Goal: Task Accomplishment & Management: Complete application form

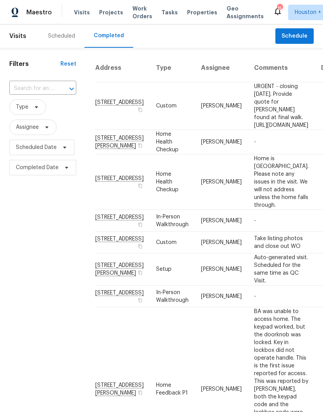
click at [52, 90] on input "text" at bounding box center [31, 89] width 45 height 12
type input "6719 tr"
click at [59, 112] on li "[STREET_ADDRESS]" at bounding box center [42, 106] width 66 height 13
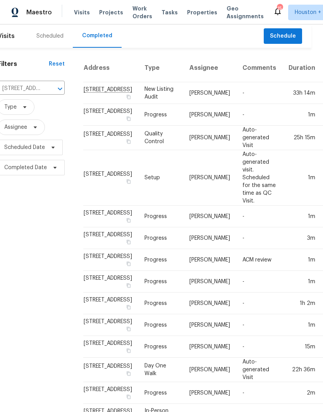
scroll to position [0, 11]
click at [55, 90] on button "Open" at bounding box center [60, 88] width 11 height 11
type input "14542 c"
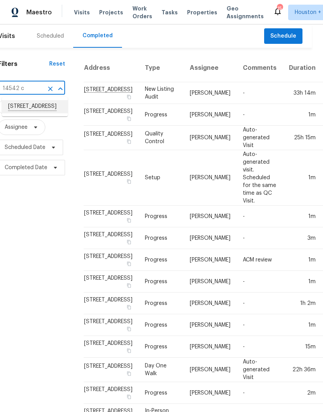
click at [52, 112] on li "[STREET_ADDRESS]" at bounding box center [35, 106] width 66 height 13
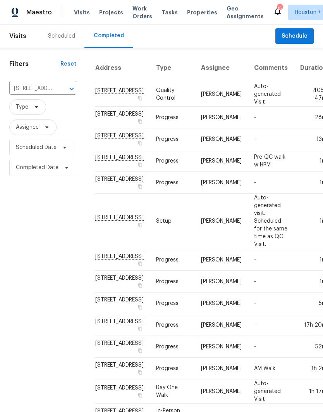
click at [54, 83] on div "[STREET_ADDRESS] ​" at bounding box center [42, 89] width 67 height 12
type input "4823 i"
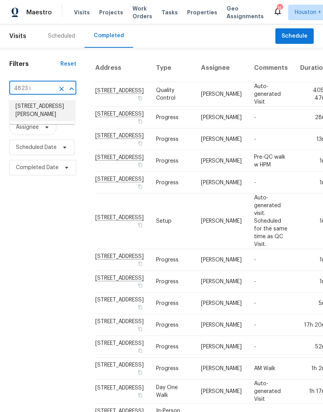
click at [57, 113] on li "[STREET_ADDRESS][PERSON_NAME]" at bounding box center [42, 110] width 66 height 21
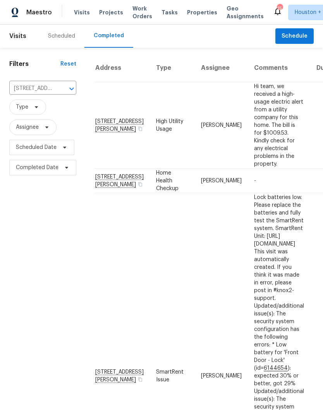
click at [64, 92] on icon "Clear" at bounding box center [62, 89] width 8 height 8
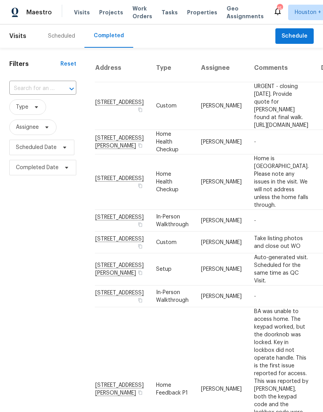
click at [52, 86] on input "text" at bounding box center [31, 89] width 45 height 12
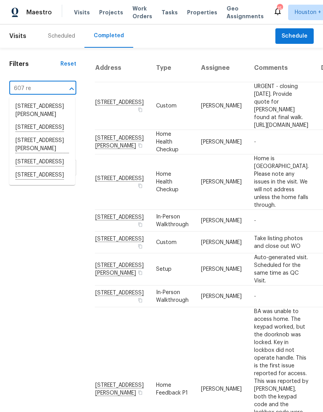
type input "607 red"
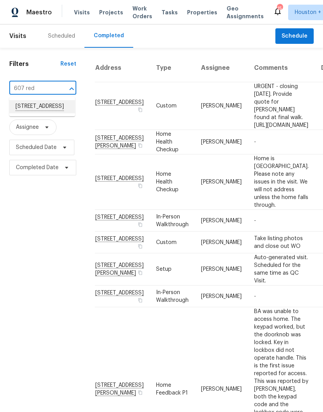
click at [58, 113] on li "[STREET_ADDRESS]" at bounding box center [42, 106] width 66 height 13
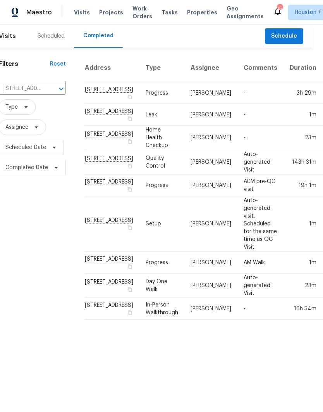
scroll to position [0, 10]
click at [32, 90] on input "[STREET_ADDRESS]" at bounding box center [21, 89] width 45 height 12
type input "109 i"
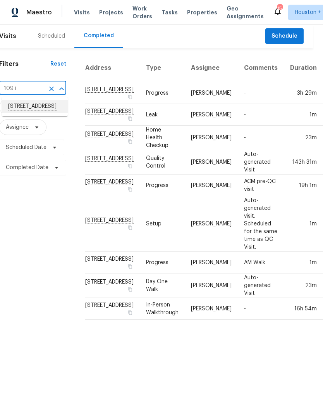
click at [54, 109] on li "[STREET_ADDRESS]" at bounding box center [35, 106] width 66 height 13
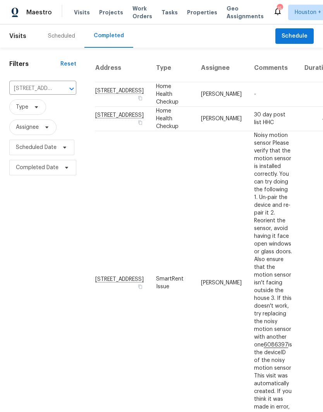
click at [52, 84] on input "[STREET_ADDRESS]" at bounding box center [31, 89] width 45 height 12
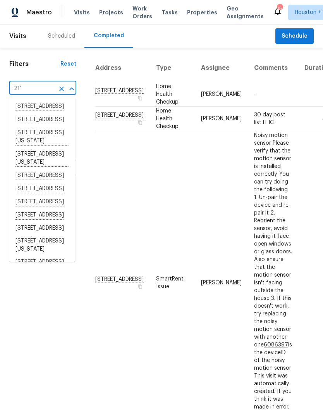
type input "211 g"
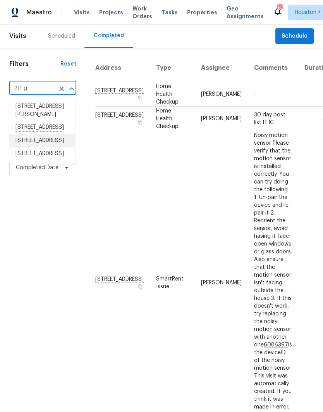
click at [64, 147] on li "[STREET_ADDRESS]" at bounding box center [42, 140] width 66 height 13
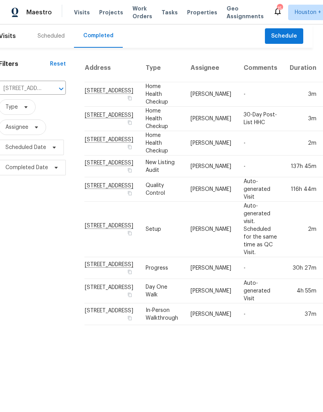
scroll to position [0, 10]
click at [38, 88] on input "[STREET_ADDRESS]" at bounding box center [21, 89] width 45 height 12
type input "10110 w"
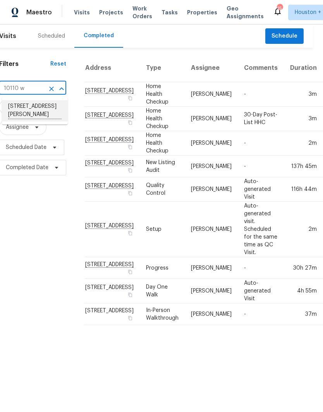
click at [49, 113] on li "[STREET_ADDRESS][PERSON_NAME]" at bounding box center [35, 110] width 66 height 21
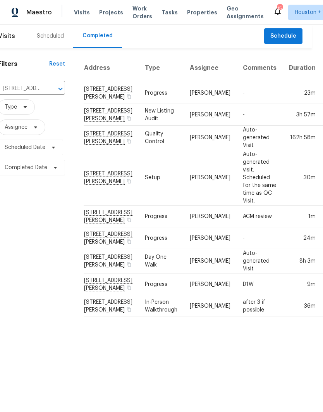
scroll to position [6, 10]
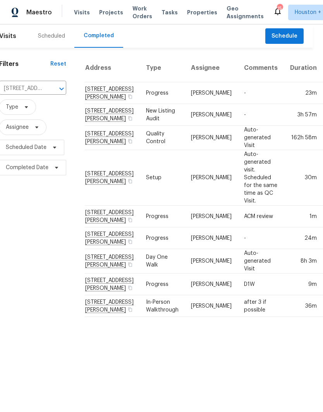
click at [40, 83] on input "[STREET_ADDRESS][PERSON_NAME]" at bounding box center [21, 89] width 45 height 12
type input "3201 br"
click at [49, 107] on li "[STREET_ADDRESS]" at bounding box center [35, 100] width 66 height 13
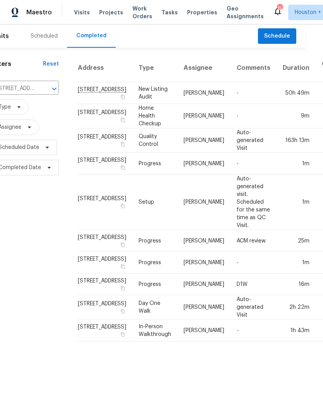
scroll to position [9, 17]
click at [31, 83] on input "[STREET_ADDRESS]" at bounding box center [14, 89] width 45 height 12
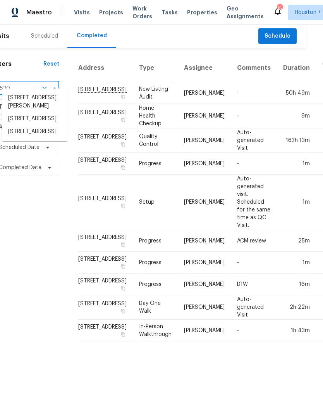
type input "3530 g"
click at [40, 104] on li "[STREET_ADDRESS]" at bounding box center [35, 98] width 66 height 13
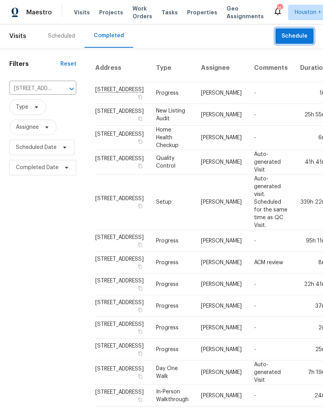
click at [284, 35] on span "Schedule" at bounding box center [295, 36] width 26 height 10
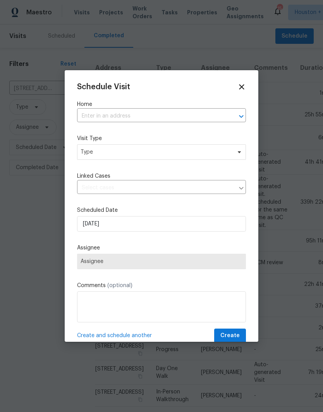
click at [170, 116] on input "text" at bounding box center [150, 116] width 147 height 12
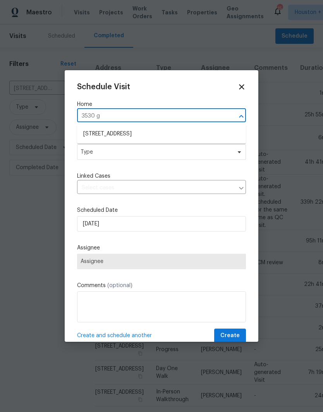
type input "3530 gl"
click at [173, 133] on li "[STREET_ADDRESS]" at bounding box center [161, 134] width 169 height 13
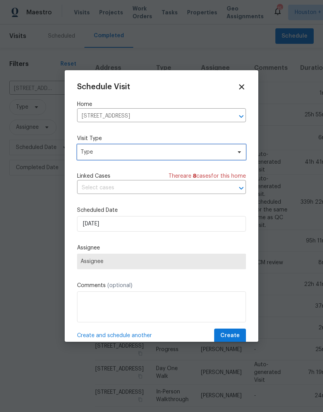
click at [187, 159] on span "Type" at bounding box center [161, 152] width 169 height 16
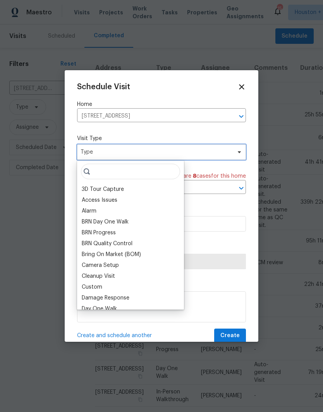
click at [188, 153] on span "Type" at bounding box center [156, 152] width 151 height 8
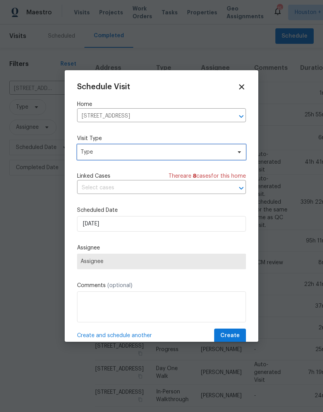
click at [187, 147] on span "Type" at bounding box center [161, 152] width 169 height 16
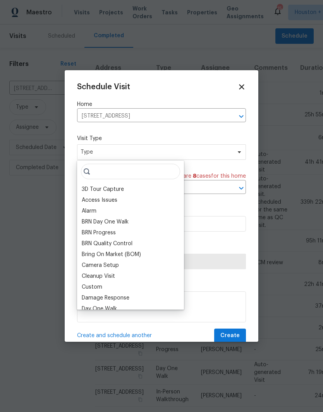
click at [147, 178] on input "search" at bounding box center [130, 172] width 99 height 16
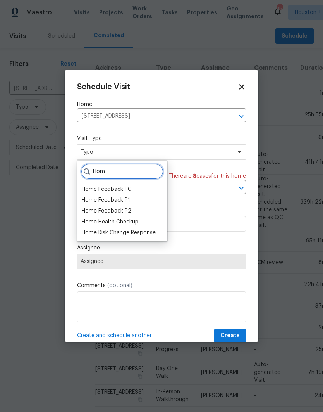
type input "Hom"
click at [139, 220] on div "Home Health Checkup" at bounding box center [110, 222] width 57 height 8
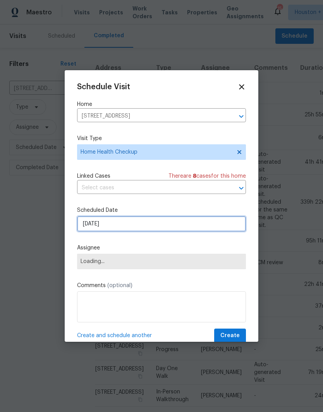
click at [194, 226] on input "[DATE]" at bounding box center [161, 224] width 169 height 16
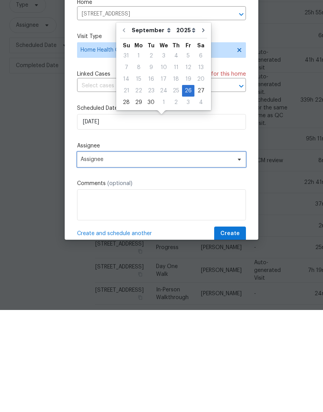
click at [156, 254] on span "Assignee" at bounding box center [161, 262] width 169 height 16
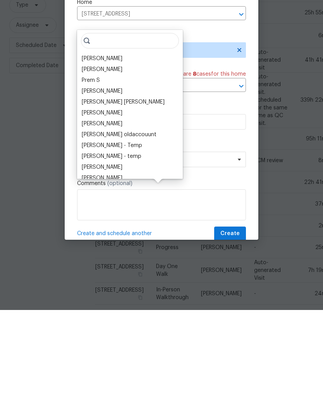
scroll to position [31, 0]
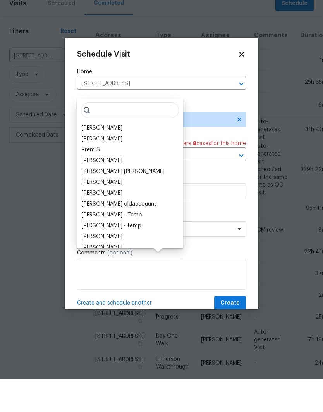
click at [162, 162] on div "[PERSON_NAME] [PERSON_NAME] B Prem S [PERSON_NAME] [PERSON_NAME] [PERSON_NAME] …" at bounding box center [130, 206] width 106 height 149
click at [131, 135] on input "search" at bounding box center [130, 143] width 98 height 16
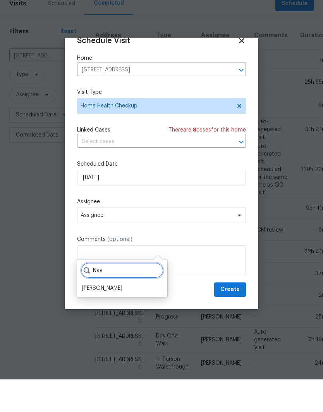
scroll to position [15, 0]
type input "Nav"
click at [112, 318] on div "[PERSON_NAME]" at bounding box center [102, 322] width 41 height 8
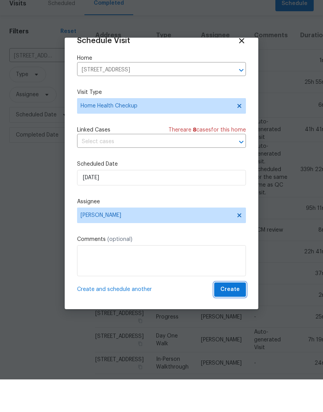
click at [239, 317] on span "Create" at bounding box center [230, 322] width 19 height 10
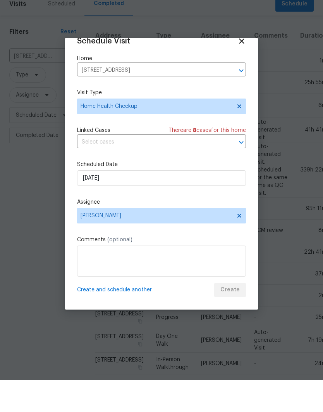
scroll to position [0, 0]
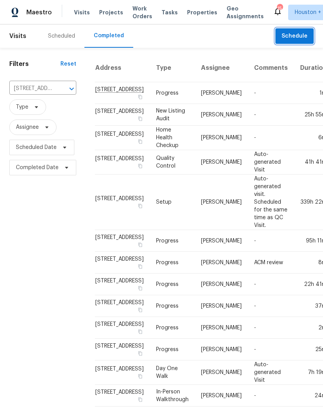
click at [283, 40] on button "Schedule" at bounding box center [295, 36] width 38 height 16
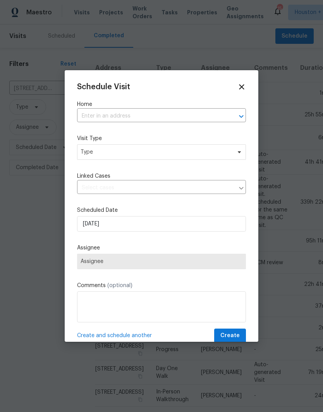
click at [174, 118] on input "text" at bounding box center [150, 116] width 147 height 12
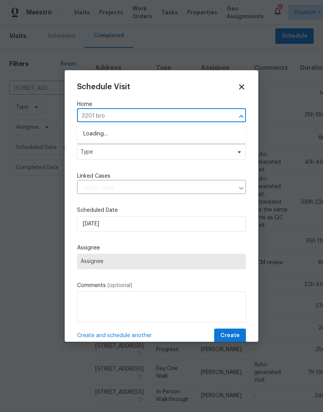
type input "3201 broo"
click at [175, 131] on li "[STREET_ADDRESS]" at bounding box center [161, 134] width 169 height 13
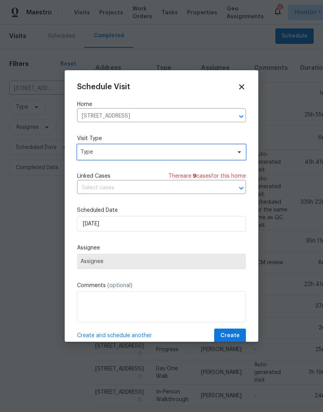
click at [173, 152] on span "Type" at bounding box center [156, 152] width 151 height 8
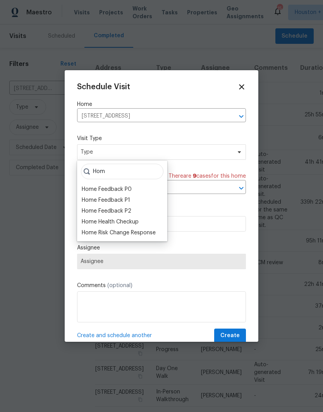
type input "Hom"
click at [131, 221] on div "Home Health Checkup" at bounding box center [110, 222] width 57 height 8
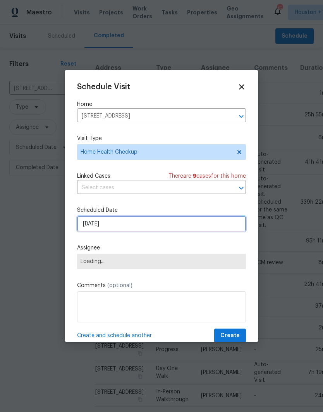
click at [190, 230] on input "[DATE]" at bounding box center [161, 224] width 169 height 16
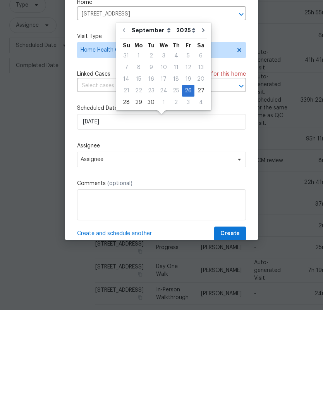
click at [163, 177] on div "Schedule Visit Home [STREET_ADDRESS] ​ Visit Type Home Health Checkup Linked Ca…" at bounding box center [161, 213] width 169 height 260
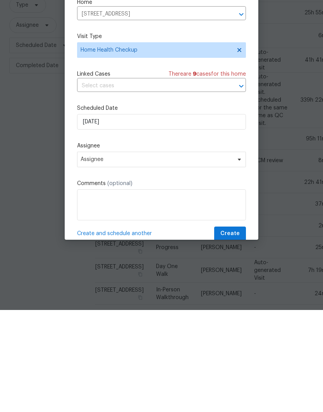
click at [163, 206] on label "Scheduled Date" at bounding box center [161, 210] width 169 height 8
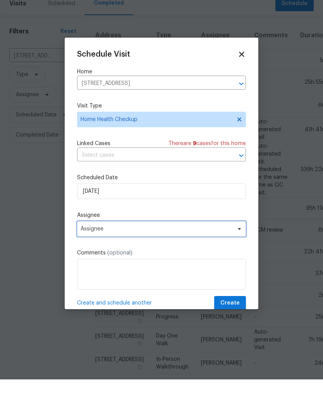
click at [169, 254] on span "Assignee" at bounding box center [161, 262] width 169 height 16
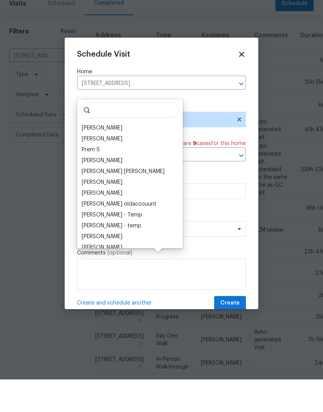
click at [133, 135] on input "search" at bounding box center [130, 143] width 98 height 16
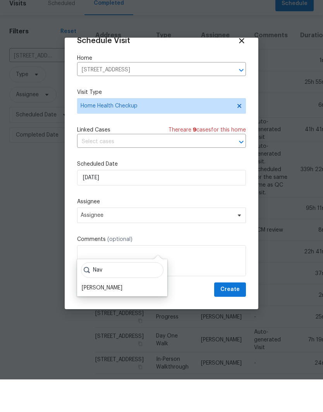
scroll to position [15, 0]
type input "Nav"
click at [117, 316] on div "[PERSON_NAME]" at bounding box center [123, 321] width 86 height 11
click at [236, 317] on span "Create" at bounding box center [230, 322] width 19 height 10
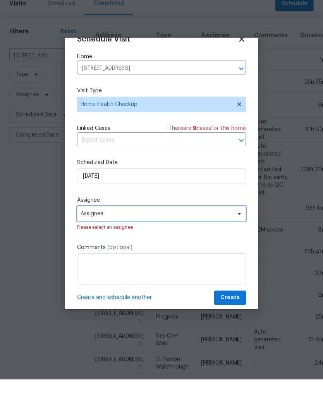
click at [192, 239] on span "Assignee" at bounding box center [161, 247] width 169 height 16
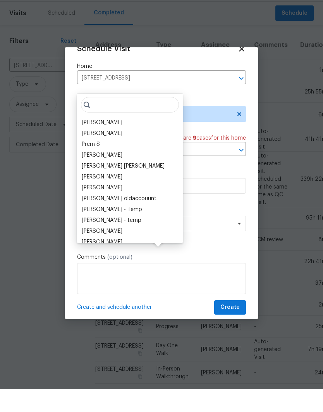
click at [130, 120] on input "search" at bounding box center [130, 128] width 98 height 16
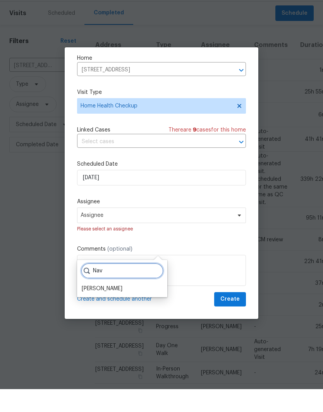
scroll to position [25, 0]
type input "Nav"
click at [118, 306] on div "[PERSON_NAME]" at bounding box center [123, 311] width 86 height 11
click at [112, 308] on div "[PERSON_NAME]" at bounding box center [102, 312] width 41 height 8
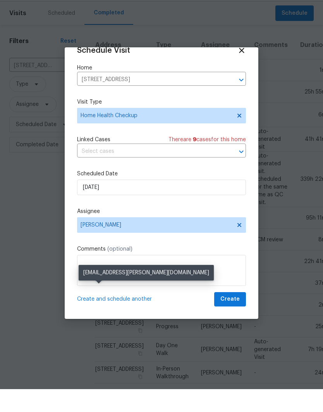
scroll to position [15, 0]
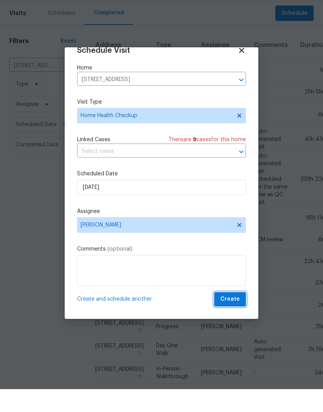
click at [233, 317] on span "Create" at bounding box center [230, 322] width 19 height 10
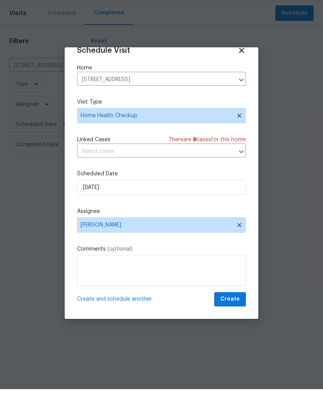
scroll to position [0, 0]
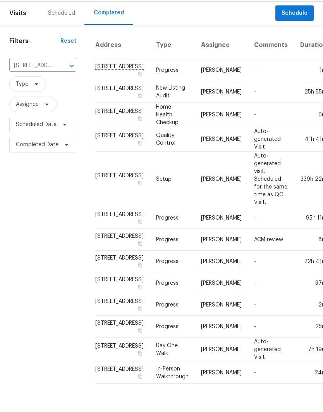
click at [50, 83] on input "[STREET_ADDRESS]" at bounding box center [31, 89] width 45 height 12
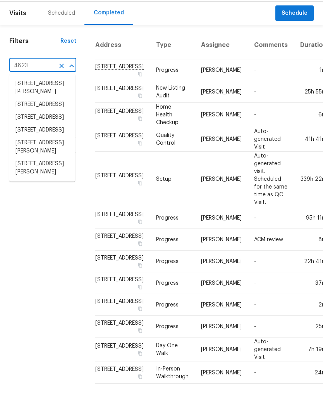
type input "4823 i"
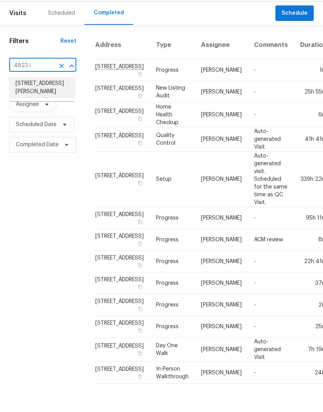
click at [51, 100] on li "[STREET_ADDRESS][PERSON_NAME]" at bounding box center [42, 110] width 66 height 21
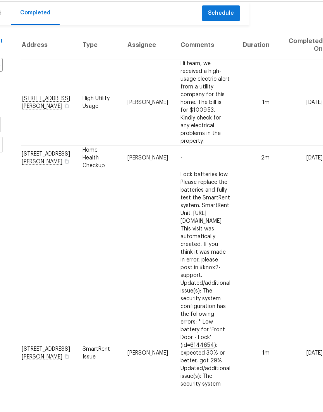
scroll to position [0, 90]
click at [214, 31] on span "Schedule" at bounding box center [221, 36] width 26 height 10
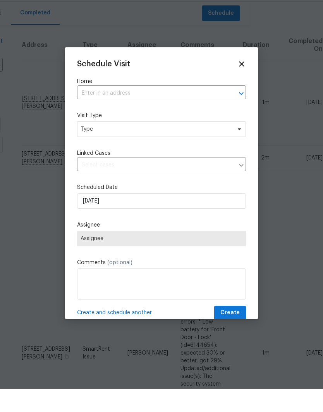
click at [170, 110] on input "text" at bounding box center [150, 116] width 147 height 12
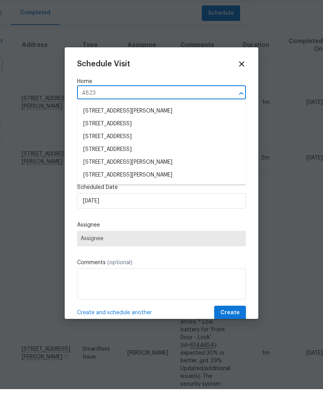
type input "4823"
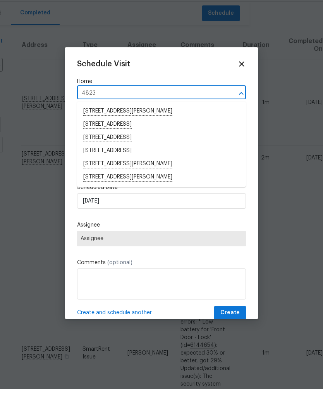
click at [176, 194] on li "[STREET_ADDRESS][PERSON_NAME]" at bounding box center [161, 200] width 169 height 13
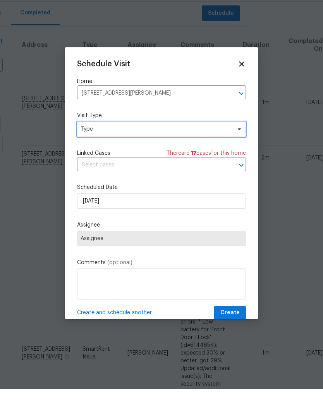
click at [200, 148] on span "Type" at bounding box center [156, 152] width 151 height 8
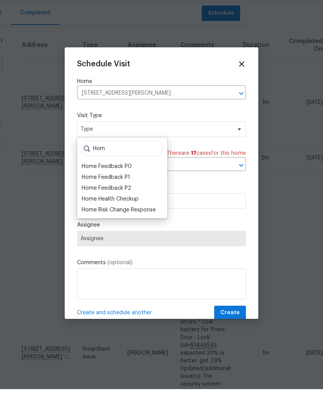
type input "Hom"
click at [134, 218] on div "Home Health Checkup" at bounding box center [110, 222] width 57 height 8
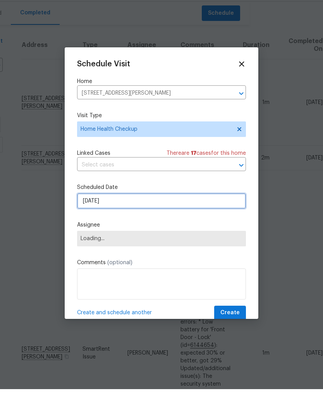
click at [183, 216] on input "[DATE]" at bounding box center [161, 224] width 169 height 16
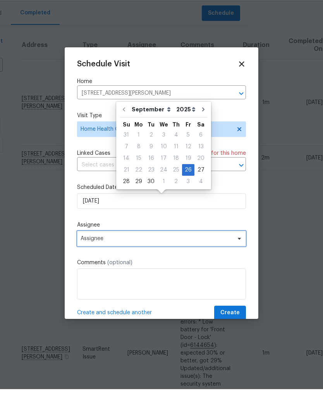
click at [160, 254] on span "Assignee" at bounding box center [161, 262] width 169 height 16
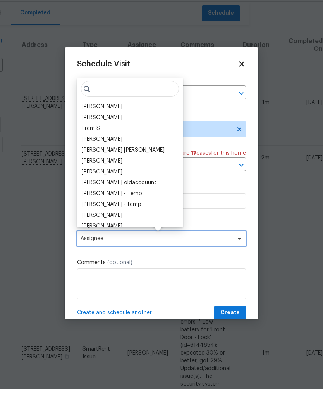
click at [160, 254] on span "Assignee" at bounding box center [161, 262] width 169 height 16
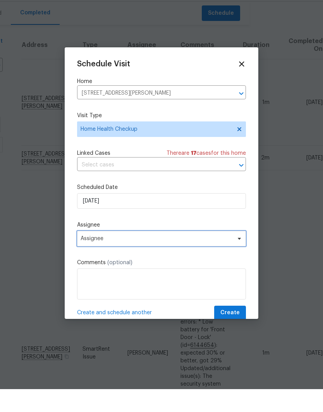
click at [170, 258] on span "Assignee" at bounding box center [157, 261] width 152 height 6
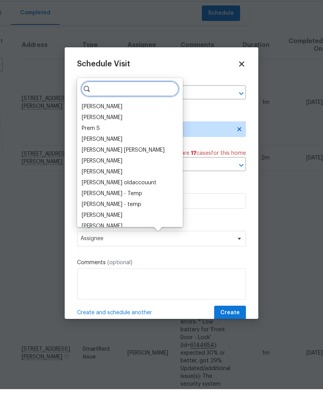
click at [118, 104] on input "search" at bounding box center [130, 112] width 98 height 16
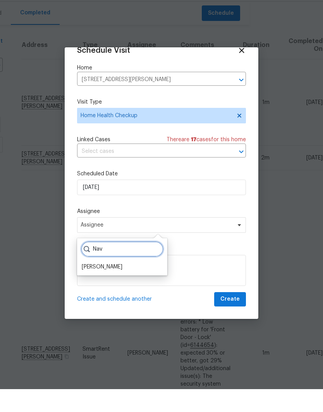
scroll to position [15, 0]
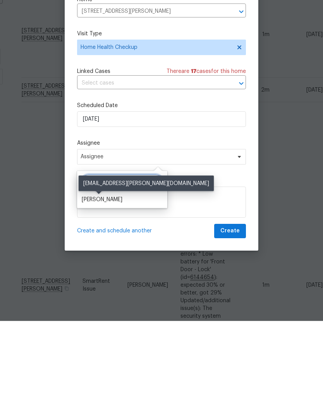
type input "Nav"
click at [103, 287] on div "[PERSON_NAME]" at bounding box center [102, 291] width 41 height 8
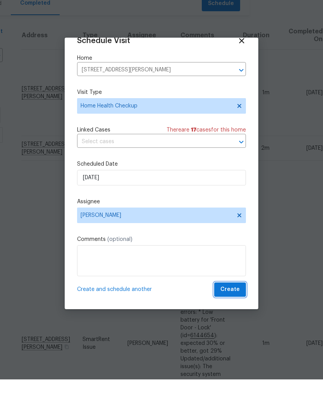
click at [237, 317] on span "Create" at bounding box center [230, 322] width 19 height 10
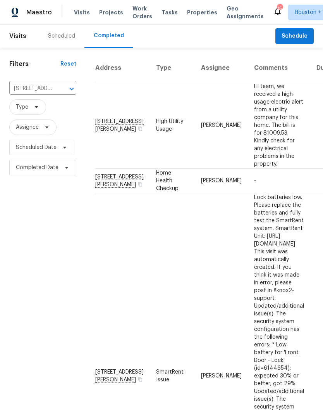
click at [71, 38] on div "Scheduled" at bounding box center [61, 36] width 27 height 8
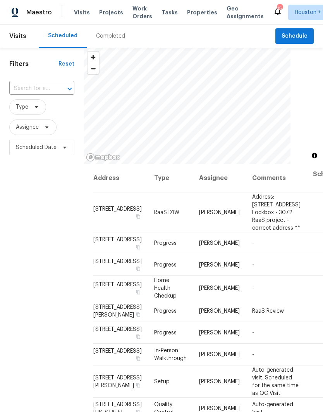
click at [74, 89] on button "Open" at bounding box center [69, 88] width 11 height 11
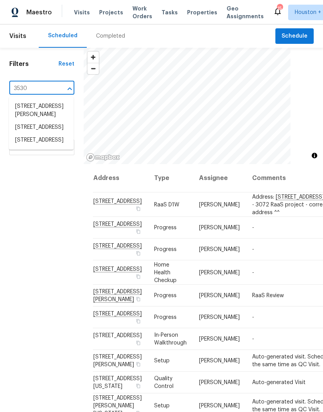
type input "3530 g"
click at [49, 113] on li "[STREET_ADDRESS]" at bounding box center [41, 106] width 65 height 13
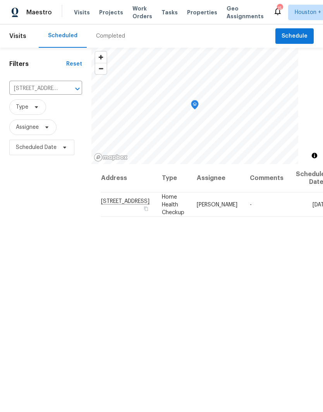
click at [48, 90] on input "[STREET_ADDRESS]" at bounding box center [34, 89] width 51 height 12
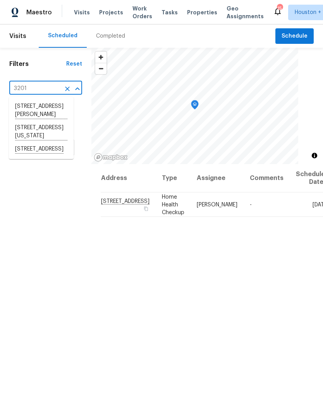
type input "3201 b"
click at [58, 113] on li "[STREET_ADDRESS]" at bounding box center [41, 106] width 65 height 13
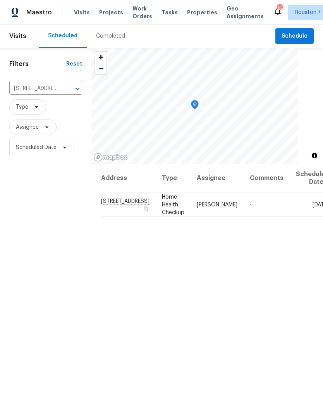
click at [41, 87] on input "[STREET_ADDRESS]" at bounding box center [34, 89] width 51 height 12
type input "6719 tr"
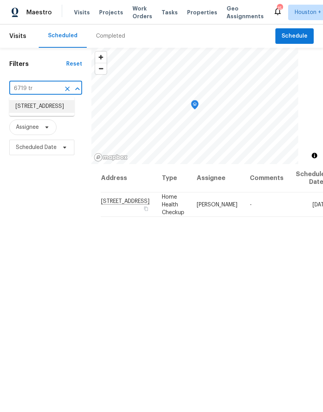
click at [59, 105] on li "[STREET_ADDRESS]" at bounding box center [41, 106] width 65 height 13
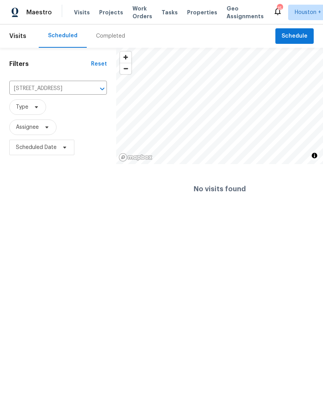
click at [97, 87] on button "Clear" at bounding box center [92, 88] width 11 height 11
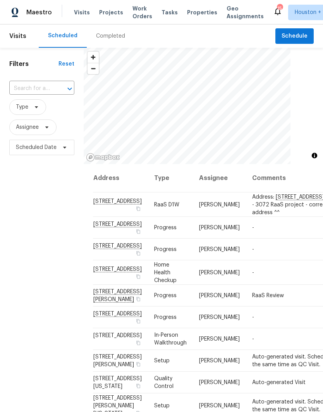
click at [118, 40] on div "Completed" at bounding box center [110, 36] width 29 height 8
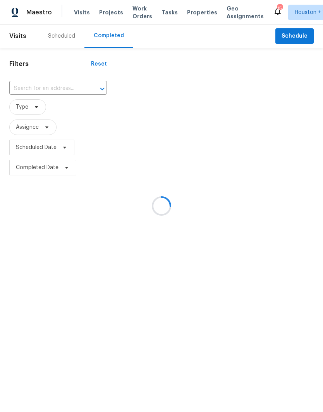
click at [53, 93] on div at bounding box center [161, 206] width 323 height 412
click at [52, 92] on div at bounding box center [161, 206] width 323 height 412
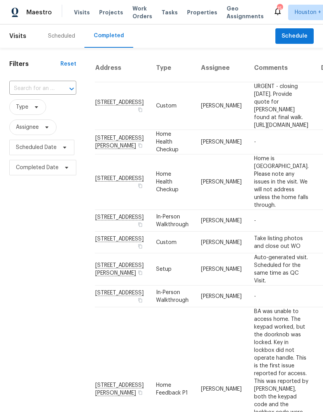
click at [57, 85] on div at bounding box center [66, 88] width 20 height 11
type input "14542 c"
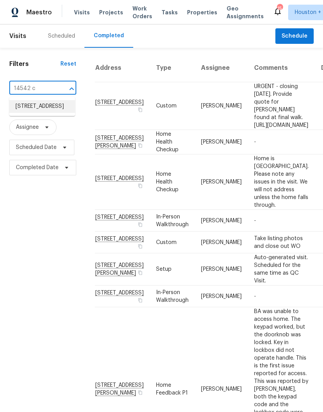
click at [60, 111] on li "[STREET_ADDRESS]" at bounding box center [42, 106] width 66 height 13
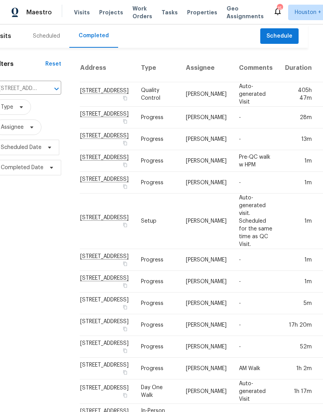
scroll to position [0, 15]
click at [31, 88] on input "[STREET_ADDRESS]" at bounding box center [17, 89] width 45 height 12
type input "15815 l"
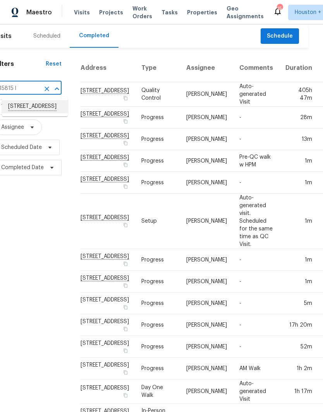
click at [55, 109] on li "[STREET_ADDRESS]" at bounding box center [35, 106] width 66 height 13
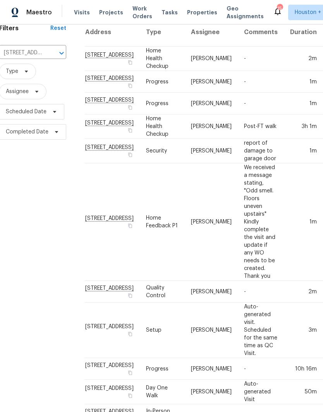
scroll to position [35, 10]
